Goal: Task Accomplishment & Management: Manage account settings

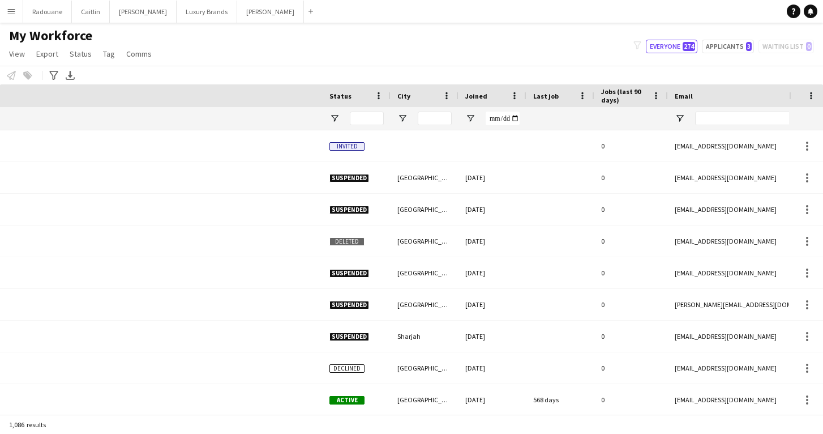
scroll to position [0, 438]
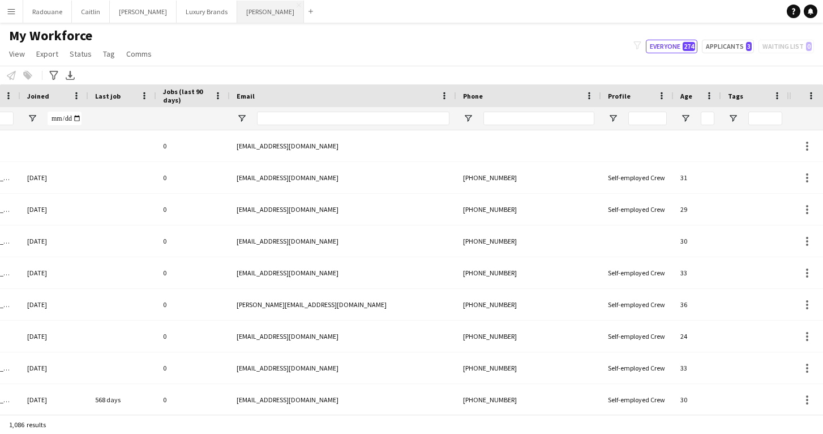
click at [237, 12] on button "[PERSON_NAME]" at bounding box center [270, 12] width 67 height 22
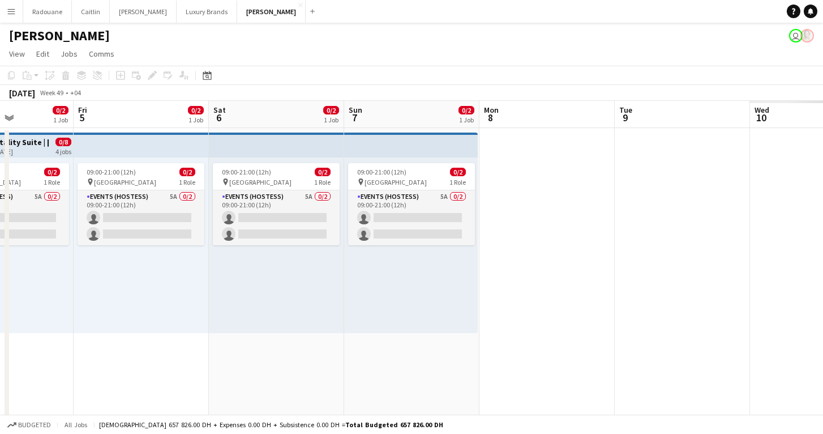
scroll to position [0, 333]
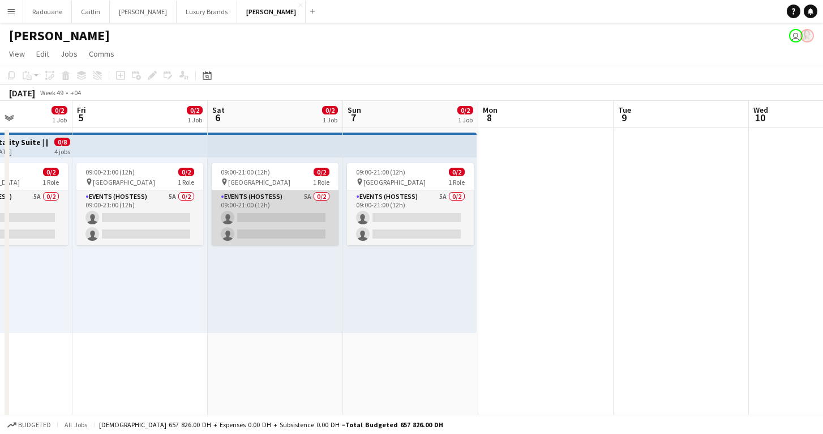
click at [301, 200] on app-card-role "Events (Hostess) 5A 0/2 09:00-21:00 (12h) single-neutral-actions single-neutral…" at bounding box center [275, 217] width 127 height 55
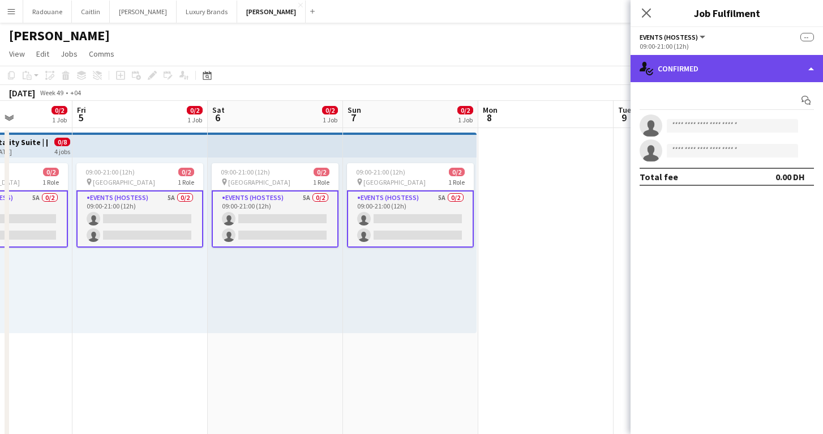
click at [787, 72] on div "single-neutral-actions-check-2 Confirmed" at bounding box center [727, 68] width 192 height 27
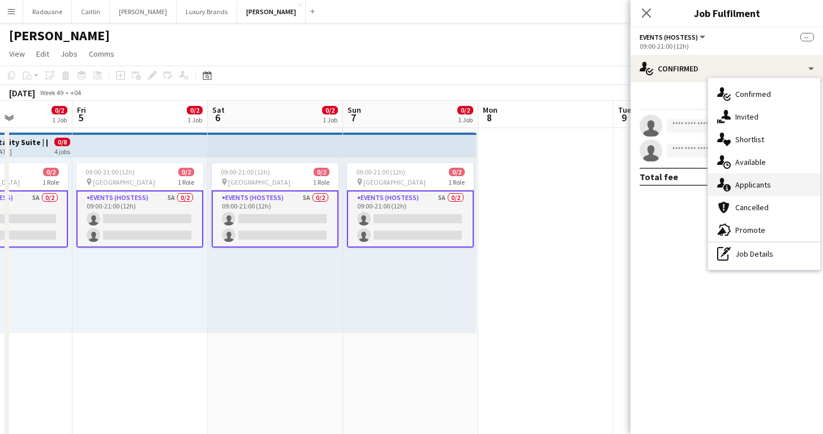
click at [757, 187] on span "Applicants" at bounding box center [753, 184] width 36 height 10
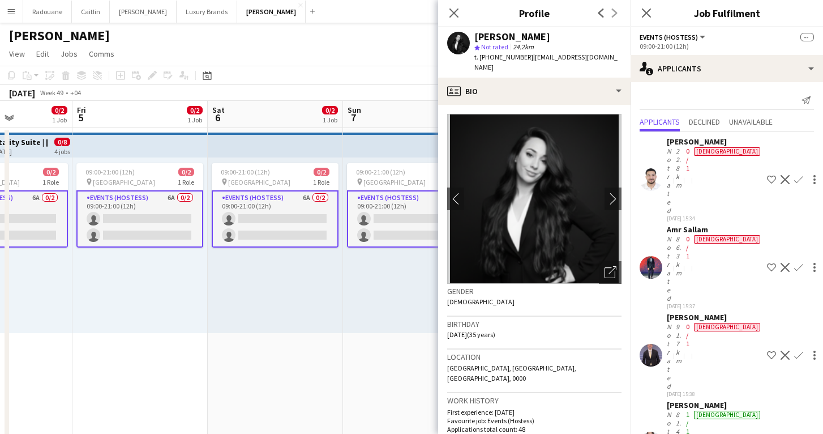
click at [662, 400] on div "[PERSON_NAME] Not rated 81.4km 1/1 [DEMOGRAPHIC_DATA] [DATE] 15:40 Shortlist cr…" at bounding box center [727, 442] width 192 height 85
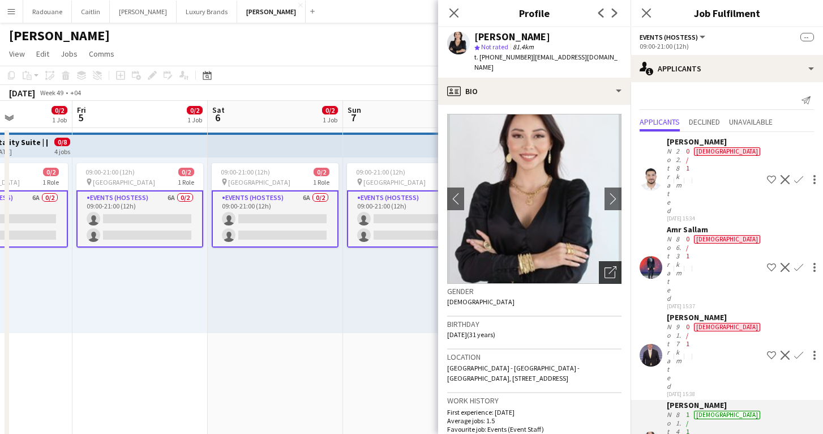
click at [609, 266] on icon "Open photos pop-in" at bounding box center [611, 272] width 12 height 12
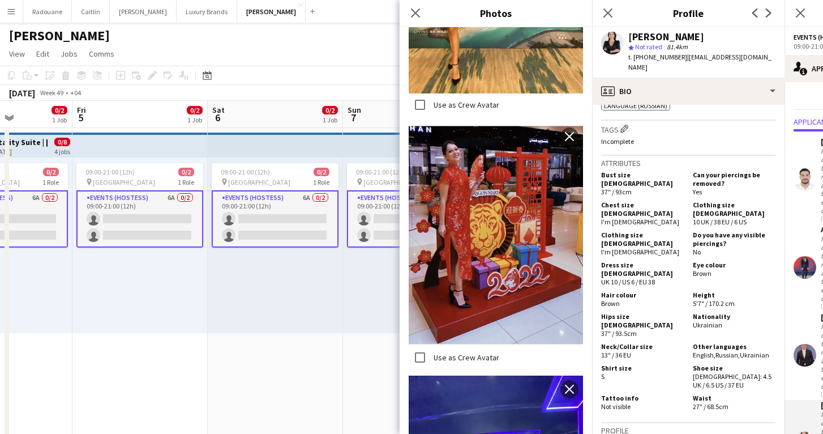
scroll to position [481, 0]
click at [319, 354] on app-date-cell "09:00-21:00 (12h) 0/2 pin Yas Island 1 Role Events (Hostess) 6A 0/2 09:00-21:00…" at bounding box center [275, 393] width 135 height 530
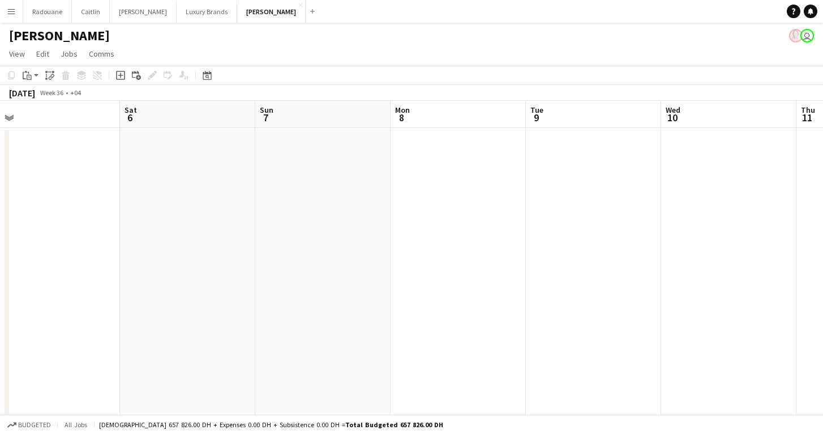
scroll to position [0, 271]
click at [47, 8] on button "Radouane Close" at bounding box center [47, 12] width 49 height 22
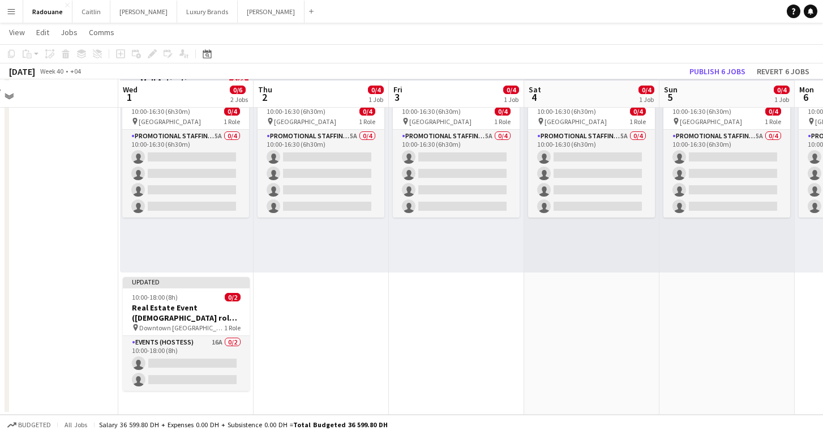
scroll to position [59, 0]
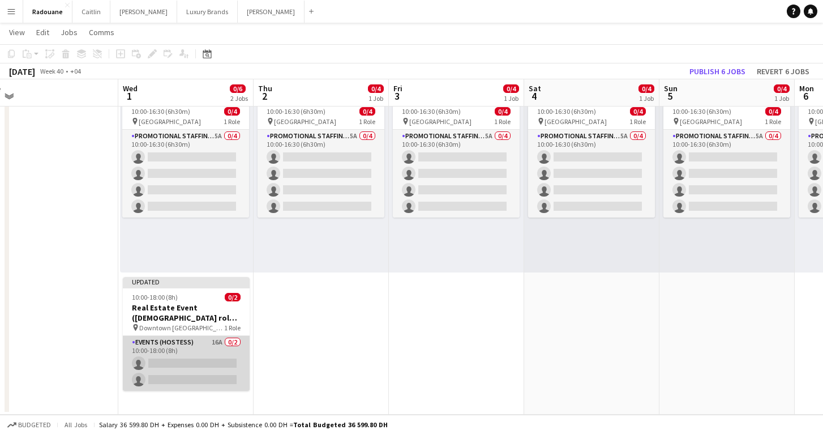
click at [208, 369] on app-card-role "Events (Hostess) 16A 0/2 10:00-18:00 (8h) single-neutral-actions single-neutral…" at bounding box center [186, 363] width 127 height 55
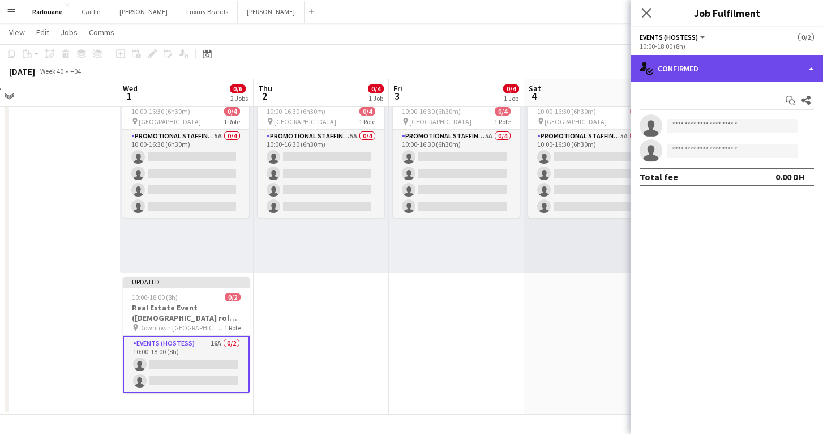
click at [753, 67] on div "single-neutral-actions-check-2 Confirmed" at bounding box center [727, 68] width 192 height 27
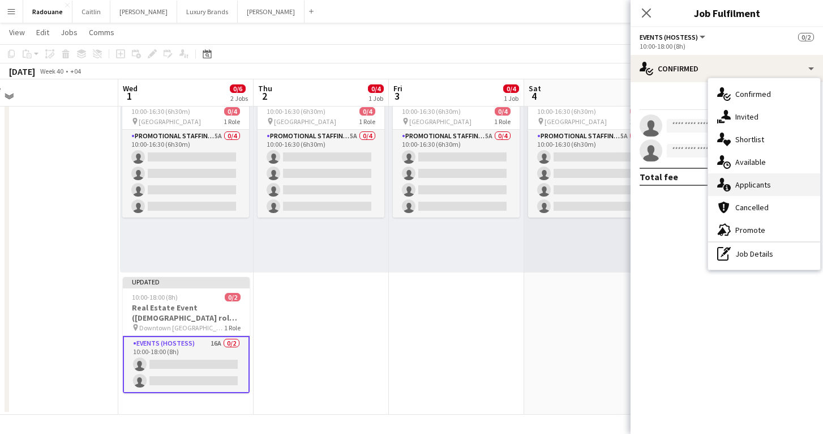
click at [753, 182] on span "Applicants" at bounding box center [753, 184] width 36 height 10
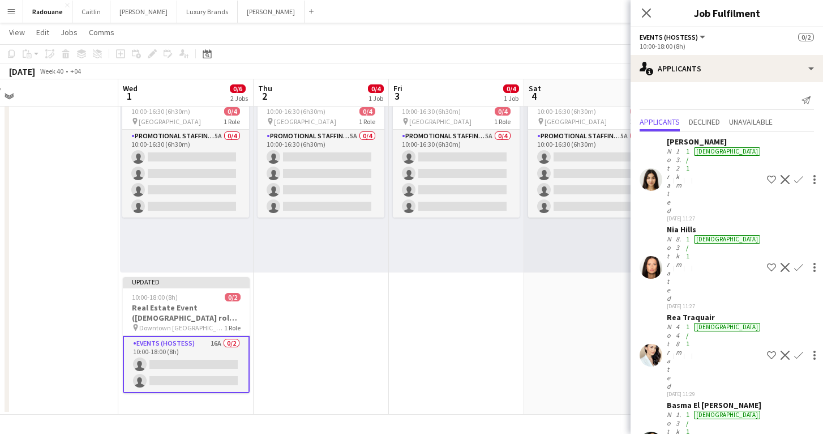
scroll to position [0, 0]
click at [512, 326] on app-date-cell "10:00-16:30 (6h30m) 0/4 pin [GEOGRAPHIC_DATA] 1 Role Promotional Staffing (Bran…" at bounding box center [456, 240] width 135 height 347
